Goal: Task Accomplishment & Management: Use online tool/utility

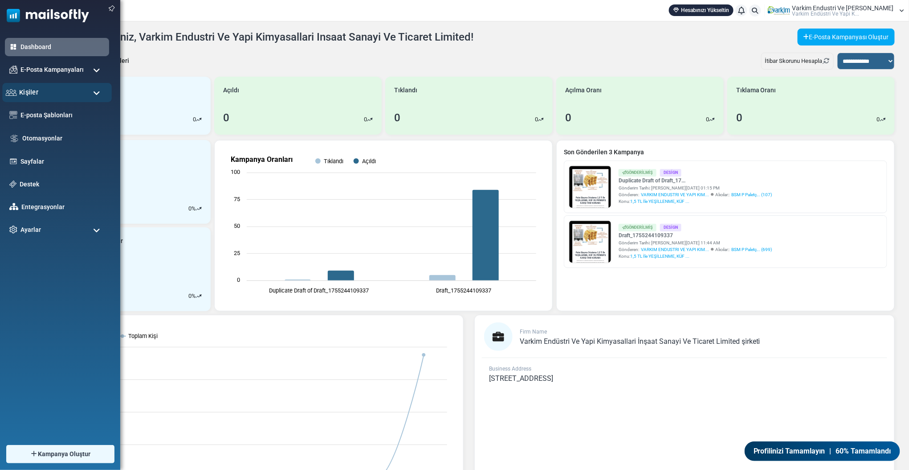
click at [39, 92] on div "Kişiler" at bounding box center [57, 92] width 110 height 19
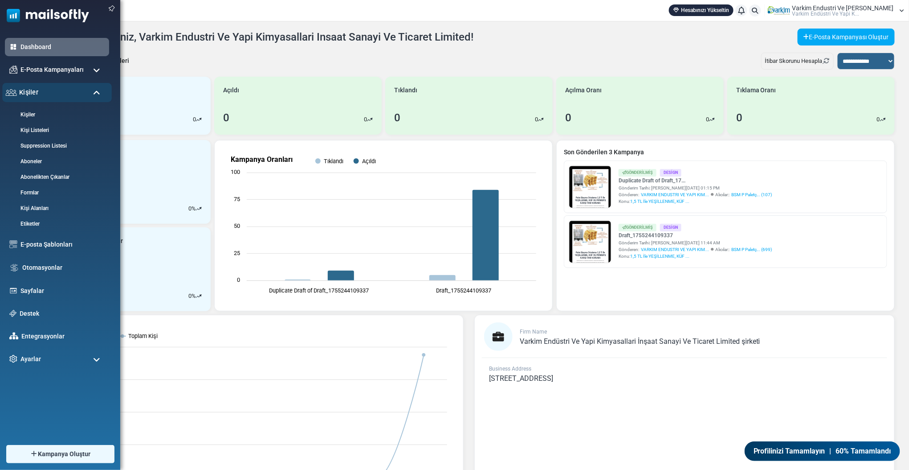
click at [41, 96] on div "Kişiler" at bounding box center [57, 92] width 110 height 19
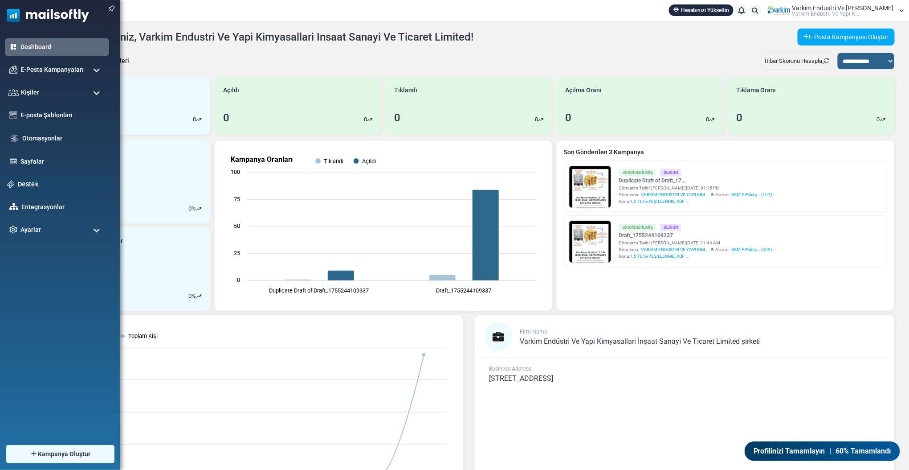
click at [34, 186] on link "Destek" at bounding box center [62, 184] width 89 height 10
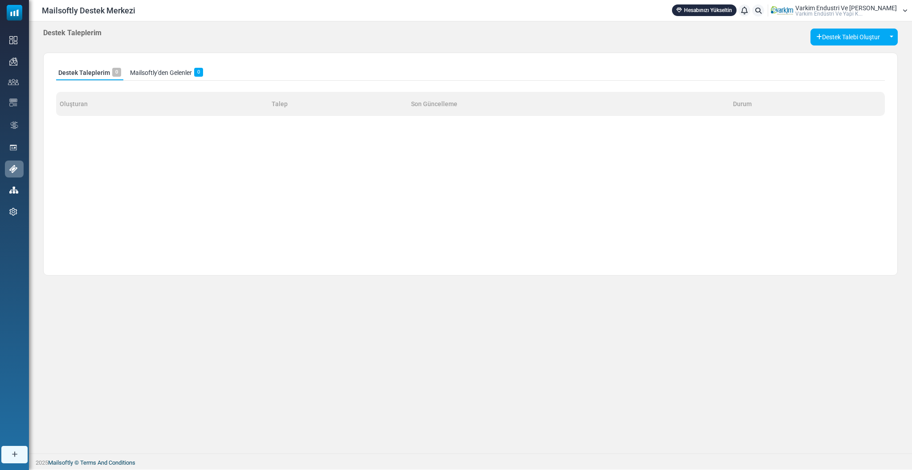
click at [861, 12] on span "Varki̇m Endüstri̇ Ve Yapi K..." at bounding box center [829, 13] width 67 height 5
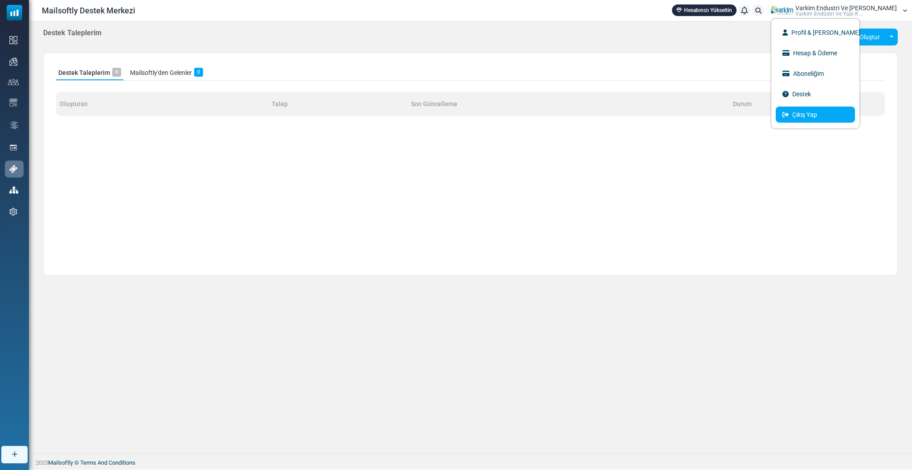
click at [820, 115] on link "Çıkış Yap" at bounding box center [815, 114] width 79 height 16
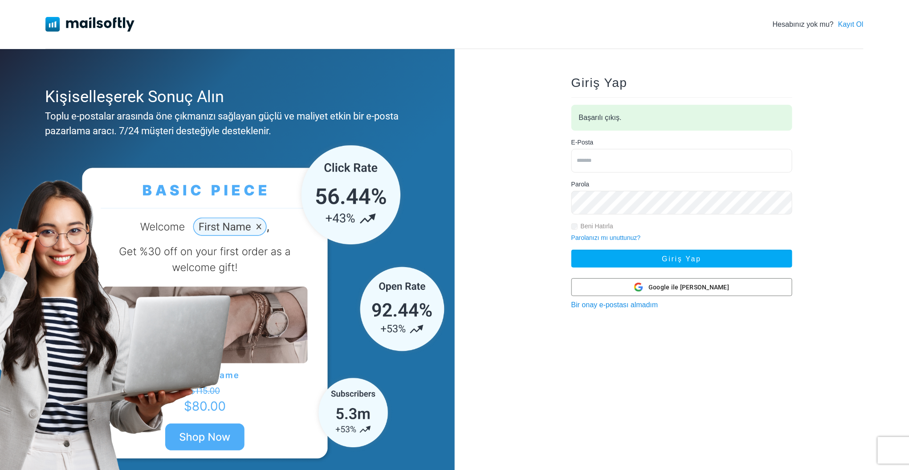
type input "**********"
click at [622, 167] on input "**********" at bounding box center [682, 161] width 221 height 24
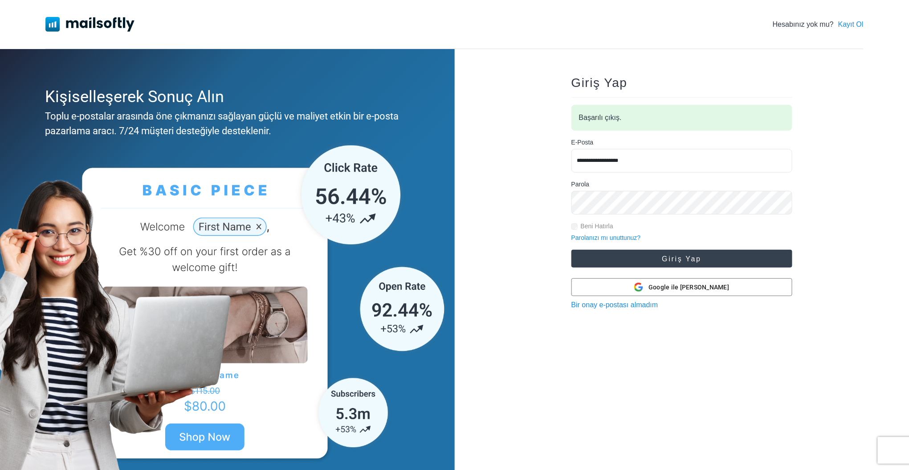
click at [599, 255] on button "Giriş Yap" at bounding box center [682, 258] width 221 height 18
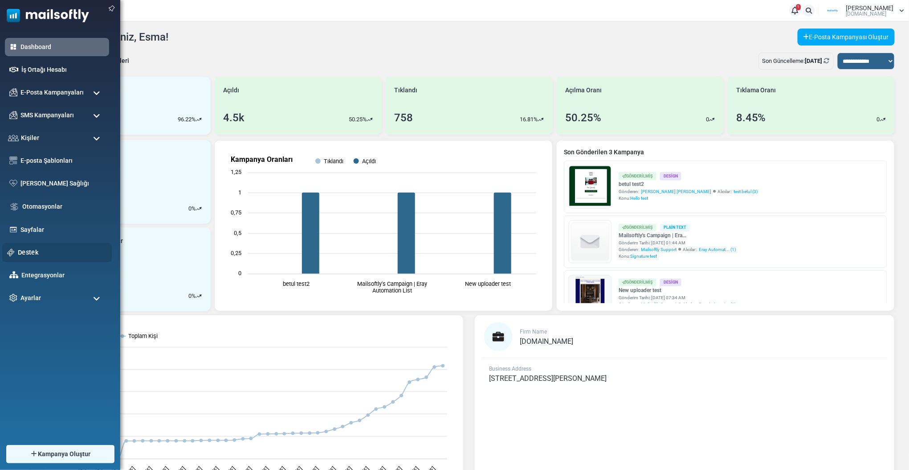
click at [34, 249] on link "Destek" at bounding box center [62, 252] width 89 height 10
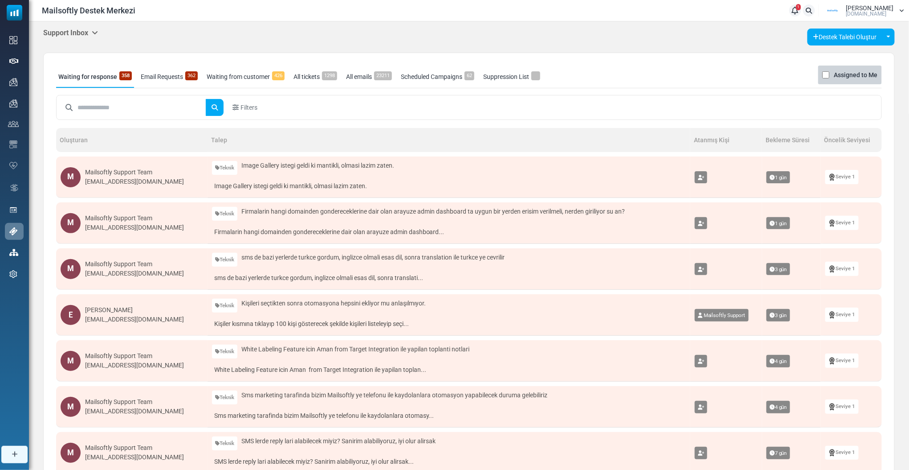
click at [80, 34] on h5 "Support Inbox" at bounding box center [70, 33] width 55 height 8
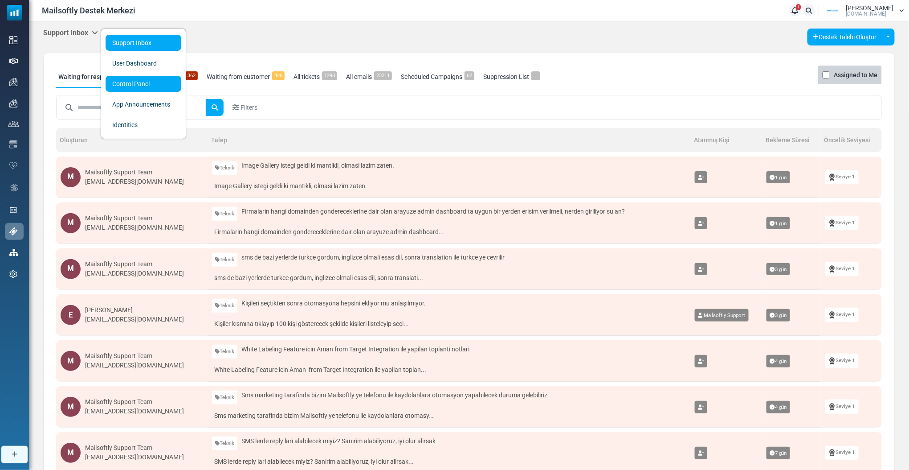
click at [108, 81] on link "Control Panel" at bounding box center [144, 84] width 76 height 16
